Goal: Information Seeking & Learning: Learn about a topic

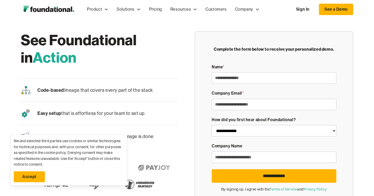
click at [170, 156] on div "See Foundational in Action Code-based lineage that covers every part of the sta…" at bounding box center [99, 119] width 157 height 177
click at [26, 175] on link "Accept" at bounding box center [29, 176] width 31 height 11
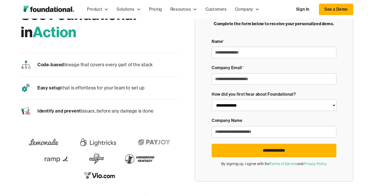
scroll to position [13, 0]
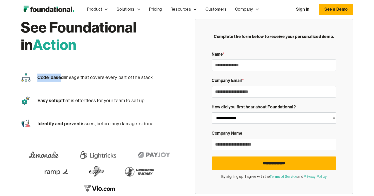
drag, startPoint x: 61, startPoint y: 75, endPoint x: 63, endPoint y: 70, distance: 5.2
click at [63, 70] on div "Code-based lineage that covers every part of the stack" at bounding box center [99, 77] width 157 height 23
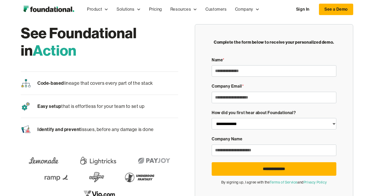
click at [131, 102] on div "Easy setup that is effortless for your team to set up" at bounding box center [99, 106] width 157 height 23
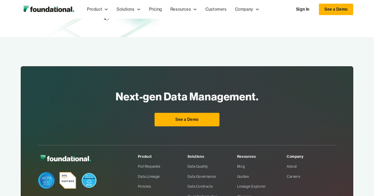
scroll to position [322, 0]
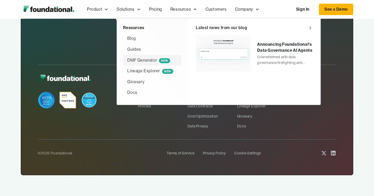
click at [151, 61] on div "DMF Generator NEW" at bounding box center [148, 60] width 43 height 7
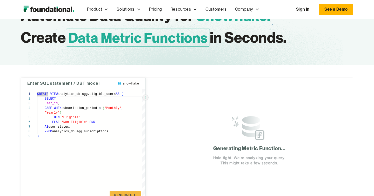
scroll to position [31, 0]
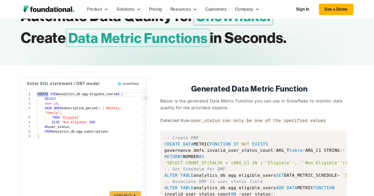
click at [158, 146] on div "Below is the generated Data Metric Function you can use in Snowflake to monitor…" at bounding box center [249, 158] width 195 height 121
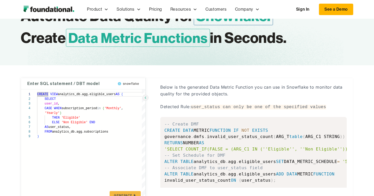
scroll to position [46, 0]
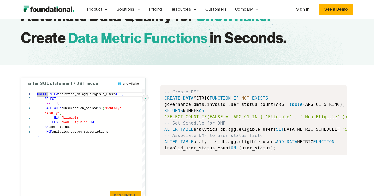
click at [126, 193] on button "GENERATE" at bounding box center [125, 195] width 31 height 8
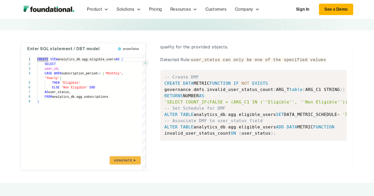
scroll to position [4, 0]
click at [135, 160] on icon "submit" at bounding box center [135, 160] width 2 height 2
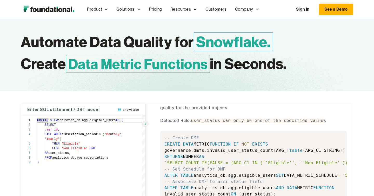
scroll to position [0, 0]
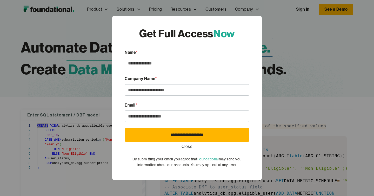
click at [290, 30] on div "**********" at bounding box center [187, 98] width 374 height 196
click at [184, 147] on link "Close" at bounding box center [187, 146] width 11 height 7
click at [280, 37] on div "**********" at bounding box center [187, 98] width 374 height 196
click at [190, 149] on link "Close" at bounding box center [187, 146] width 11 height 7
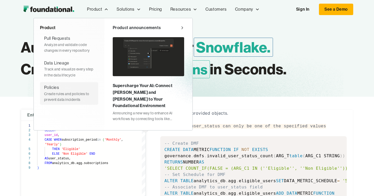
click at [68, 100] on div "Create rules and policies to prevent data incidents" at bounding box center [69, 97] width 50 height 12
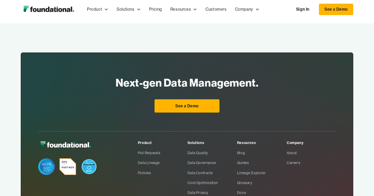
scroll to position [821, 0]
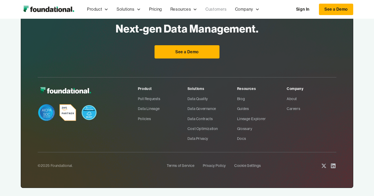
click at [217, 8] on link "Customers" at bounding box center [215, 9] width 29 height 17
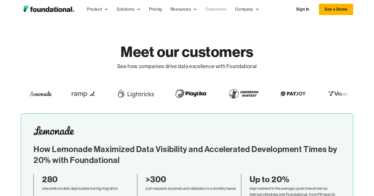
drag, startPoint x: 219, startPoint y: 96, endPoint x: 159, endPoint y: 97, distance: 60.3
click at [218, 97] on div at bounding box center [244, 93] width 52 height 15
click at [361, 96] on div at bounding box center [376, 93] width 31 height 15
click at [370, 93] on img at bounding box center [377, 93] width 15 height 15
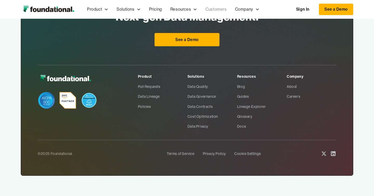
scroll to position [478, 0]
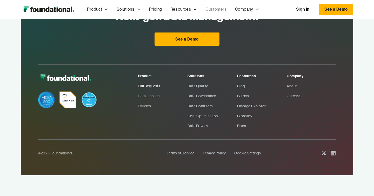
click at [143, 85] on link "Pull Requests" at bounding box center [163, 86] width 50 height 10
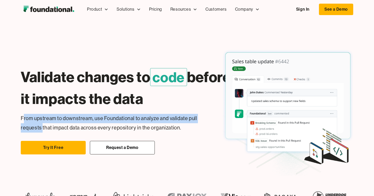
drag, startPoint x: 23, startPoint y: 119, endPoint x: 42, endPoint y: 126, distance: 20.1
click at [42, 126] on p "From upstream to downstream, use Foundational to analyze and validate pull requ…" at bounding box center [118, 123] width 194 height 19
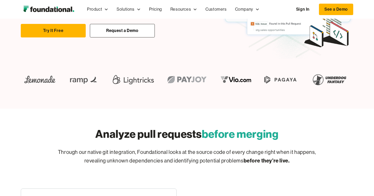
click at [48, 138] on div "Analyze pull requests before merging Through our native git integration, Founda…" at bounding box center [187, 144] width 333 height 47
